Goal: Information Seeking & Learning: Compare options

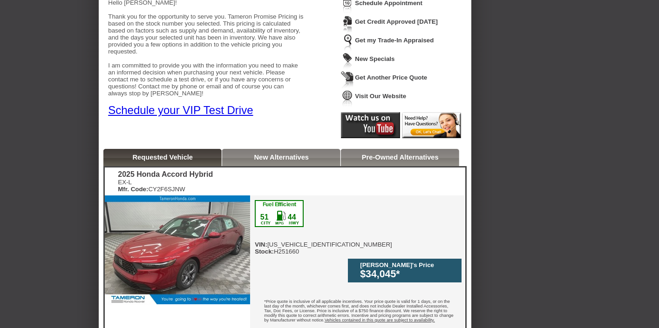
scroll to position [90, 0]
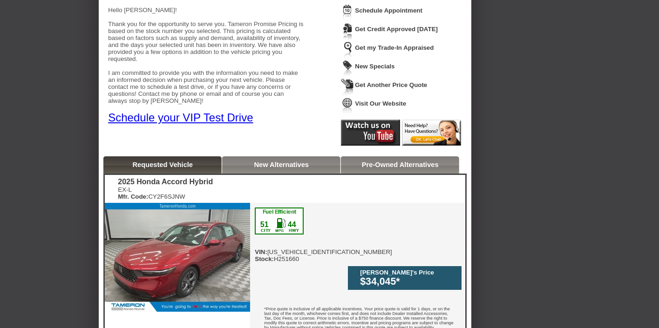
click at [294, 166] on link "New Alternatives" at bounding box center [281, 164] width 55 height 7
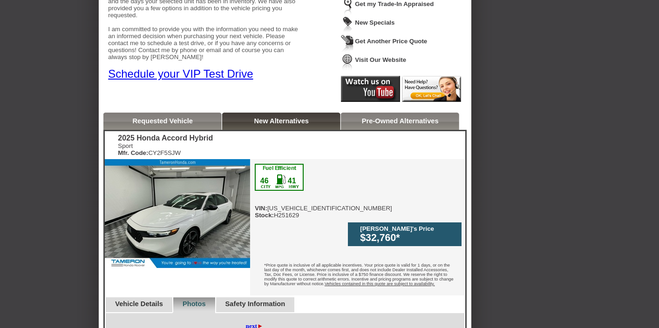
scroll to position [0, 0]
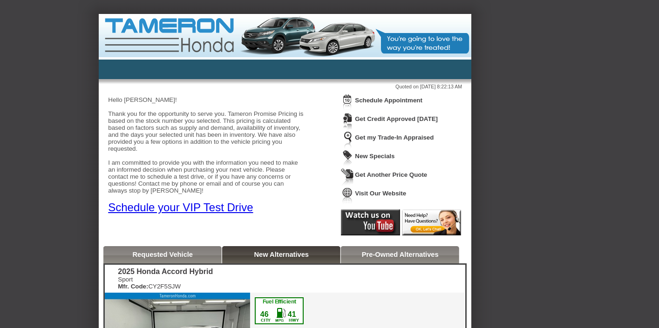
click at [193, 257] on link "Requested Vehicle" at bounding box center [162, 254] width 61 height 7
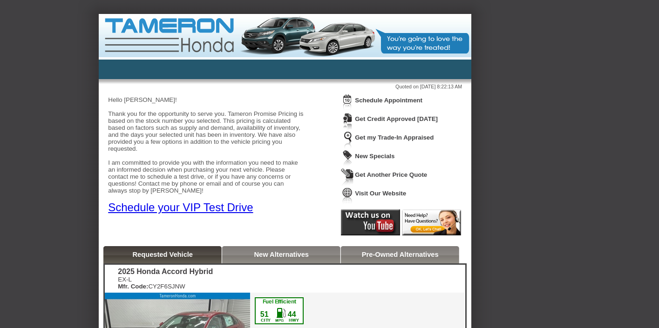
click at [365, 251] on link "Pre-Owned Alternatives" at bounding box center [400, 254] width 77 height 7
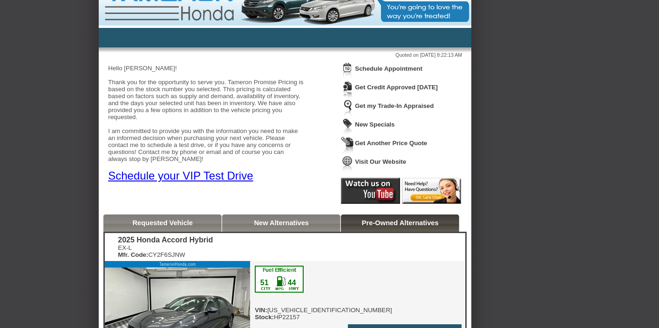
scroll to position [21, 0]
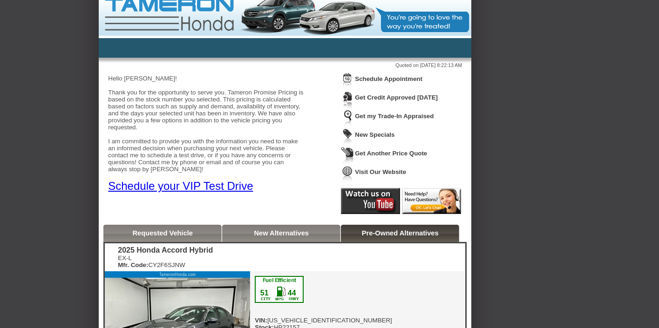
click at [302, 234] on link "New Alternatives" at bounding box center [281, 233] width 55 height 7
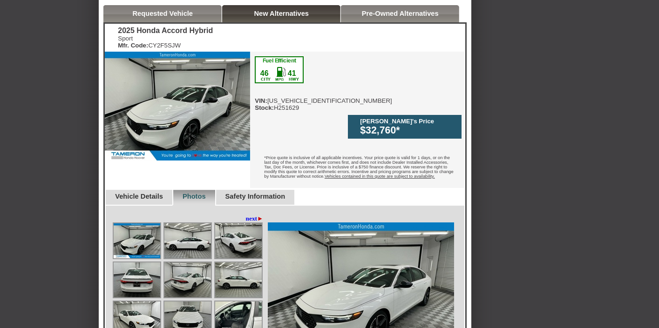
scroll to position [242, 0]
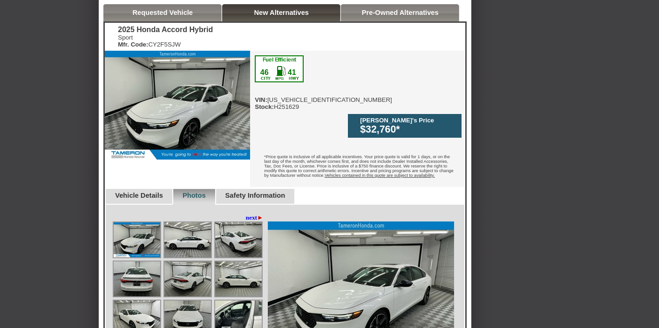
click at [250, 214] on link "next ►" at bounding box center [255, 217] width 18 height 7
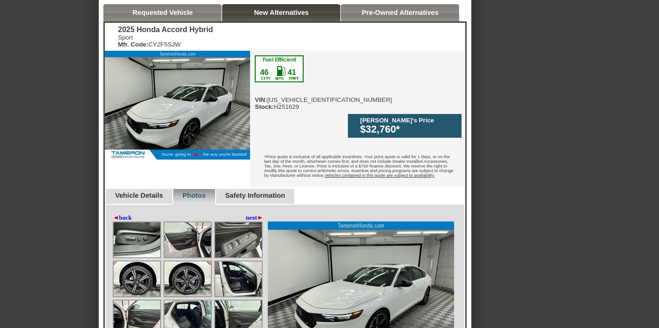
click at [260, 214] on span "►" at bounding box center [260, 217] width 6 height 7
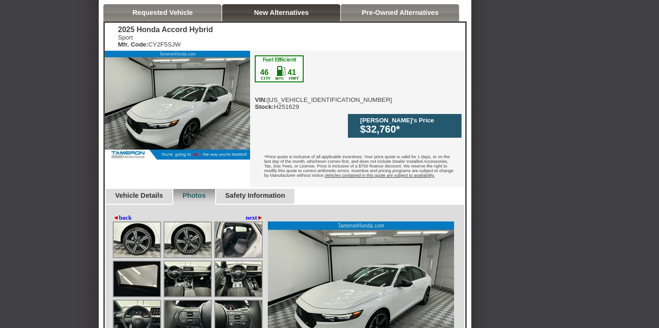
click at [260, 214] on span "►" at bounding box center [260, 217] width 6 height 7
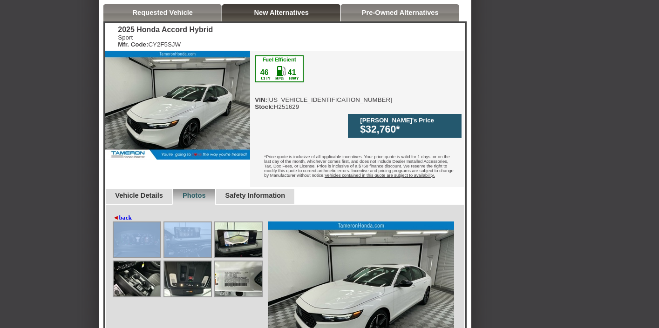
click at [260, 214] on div "◄ back next ►" at bounding box center [189, 217] width 153 height 7
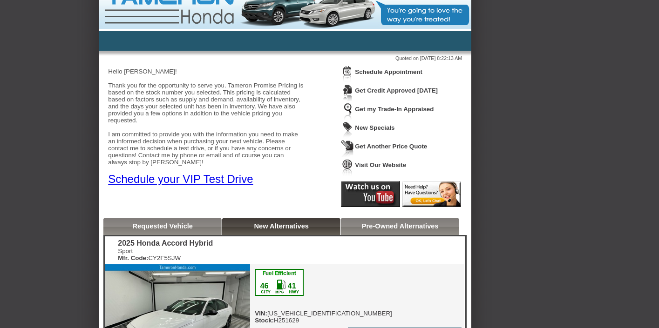
scroll to position [0, 0]
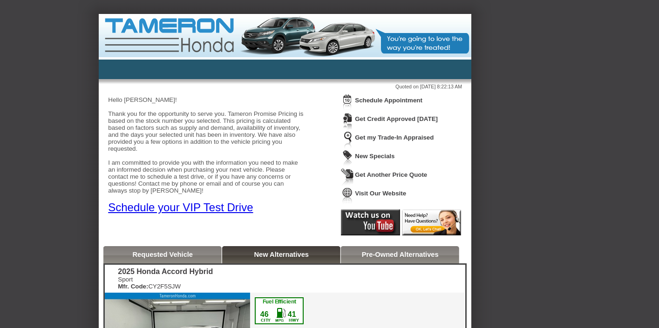
click at [209, 252] on div "Requested Vehicle" at bounding box center [162, 254] width 118 height 17
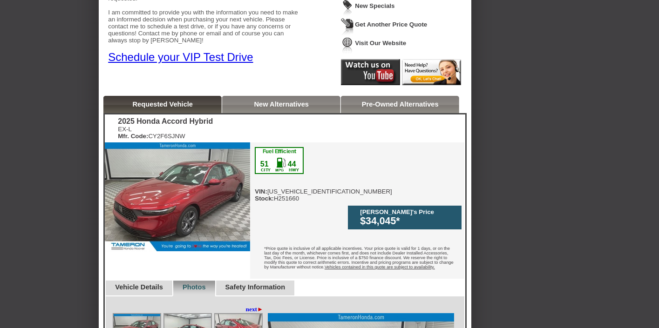
scroll to position [158, 0]
